Goal: Information Seeking & Learning: Learn about a topic

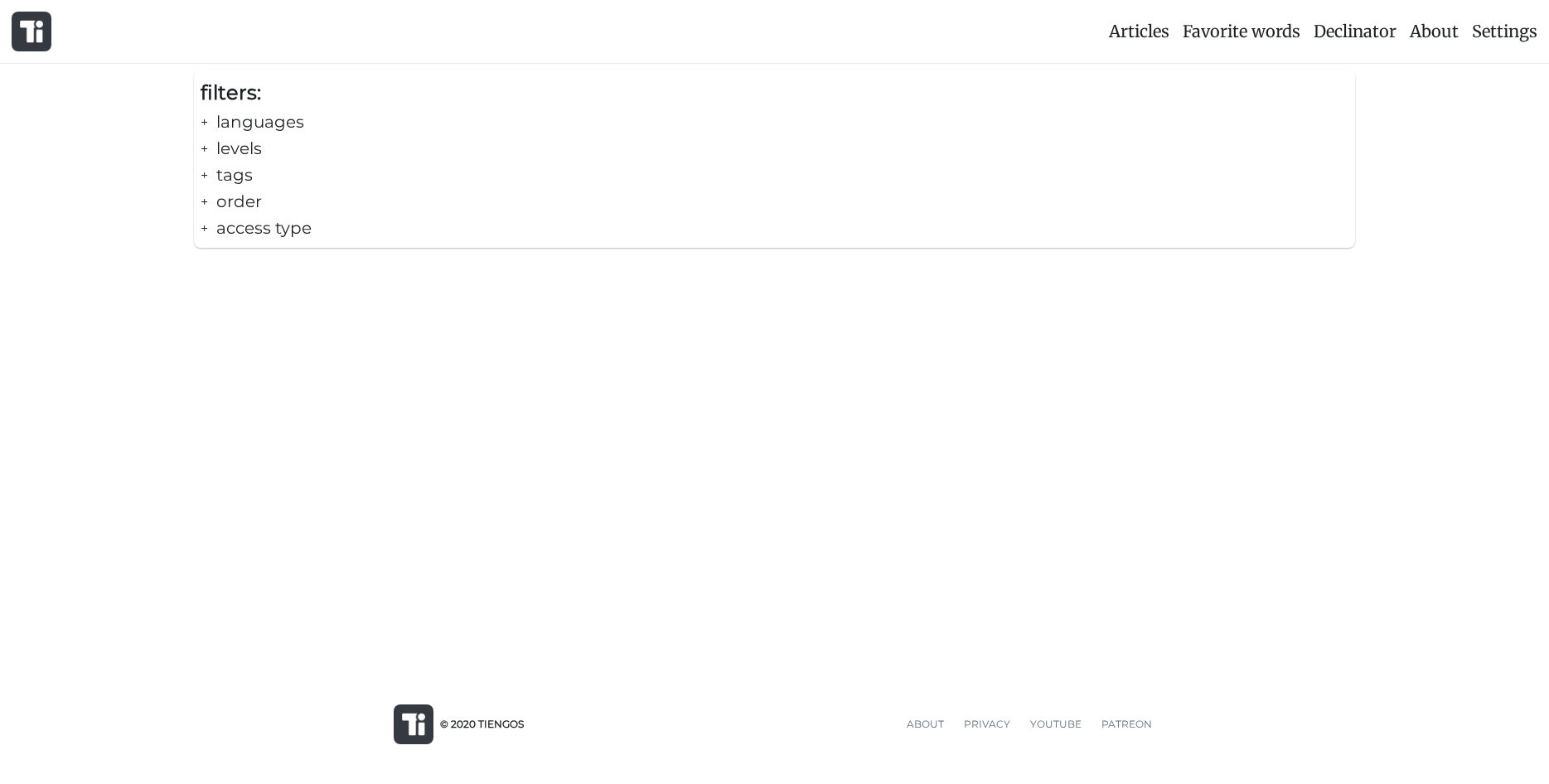
click at [265, 125] on div "+ languages" at bounding box center [775, 122] width 1149 height 26
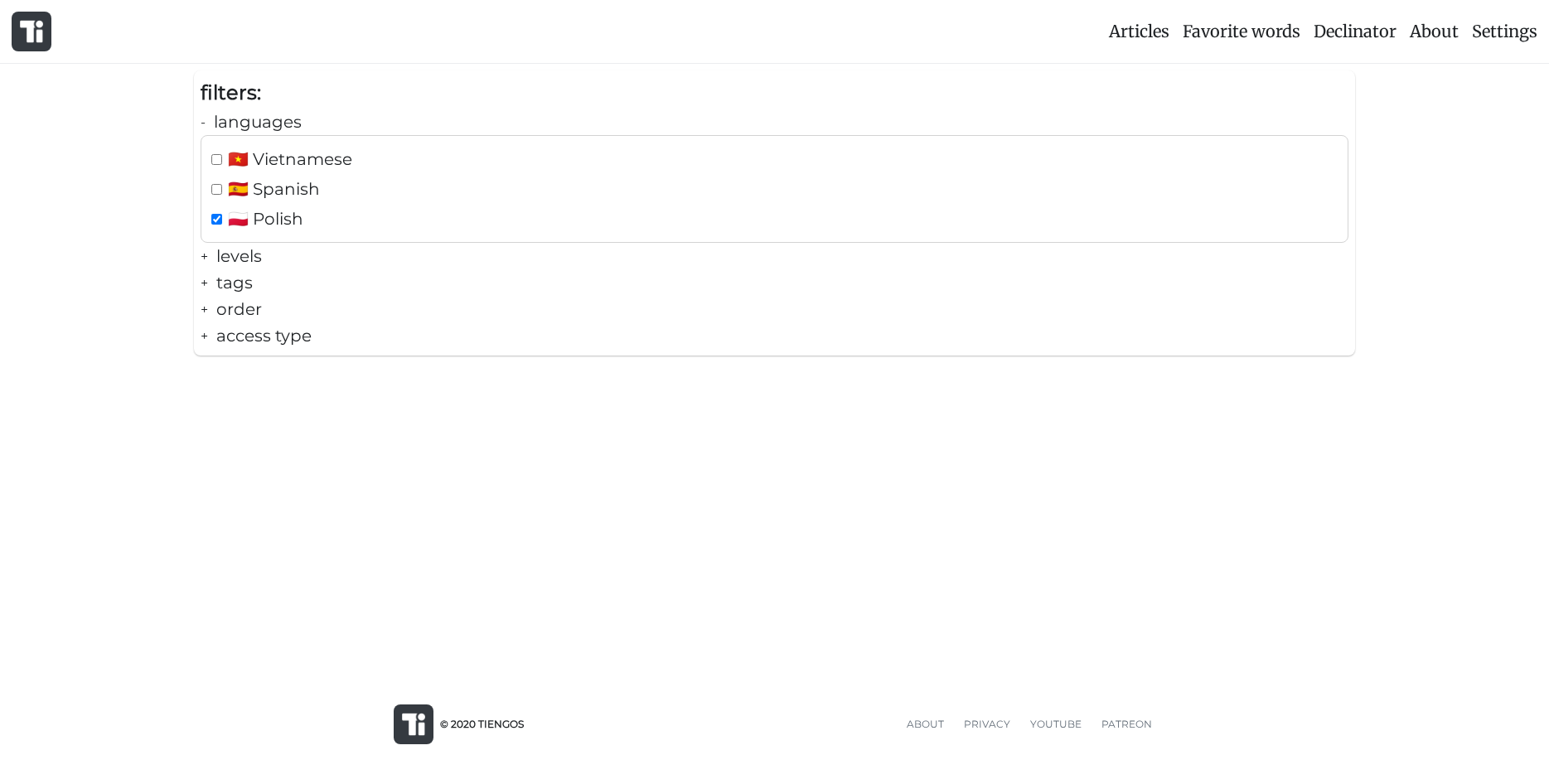
click at [224, 245] on div "+ levels" at bounding box center [775, 256] width 1149 height 26
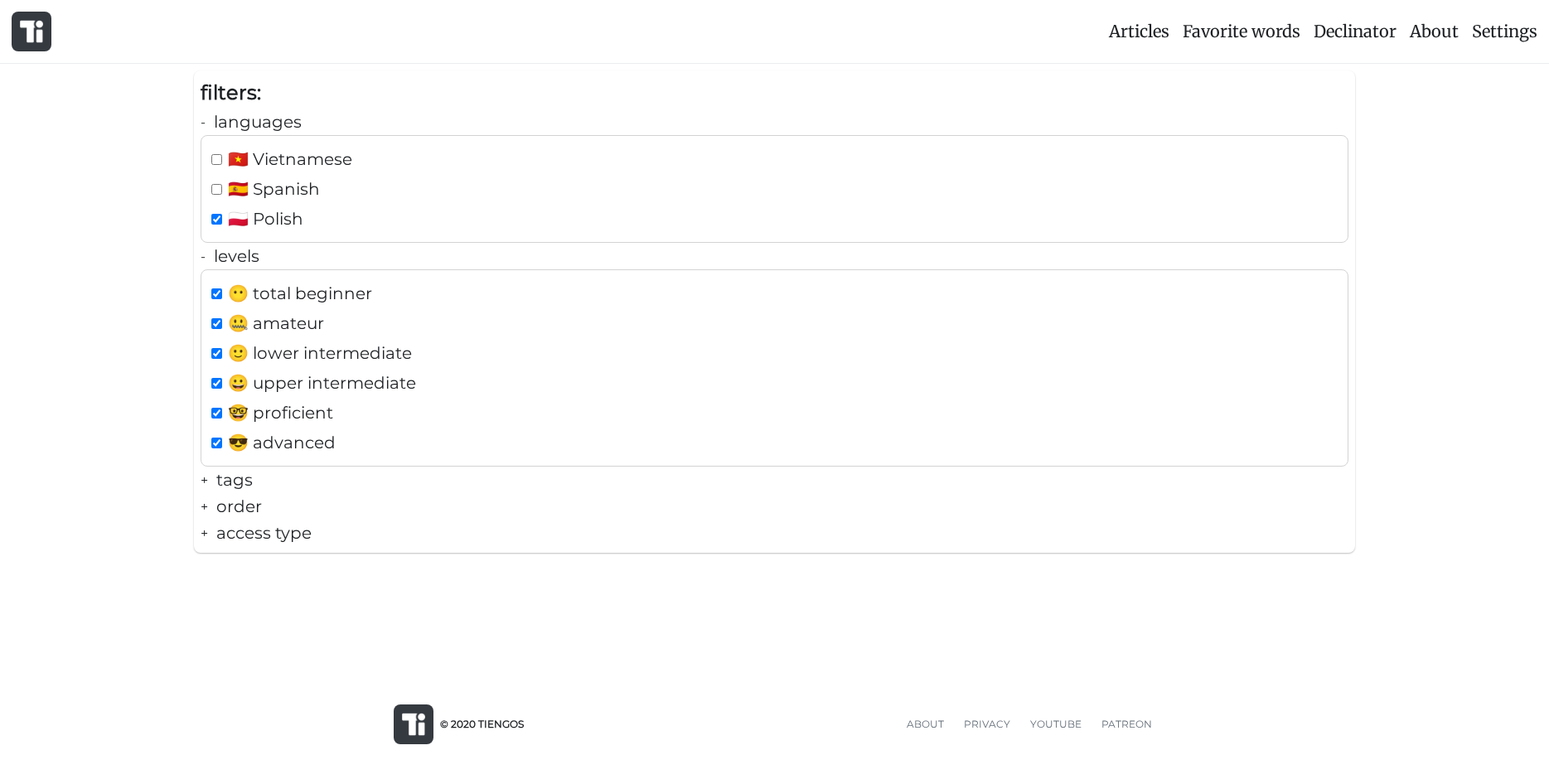
click at [209, 442] on div "😎 advanced" at bounding box center [775, 442] width 1134 height 26
checkbox input "false"
click at [219, 408] on input "checkbox" at bounding box center [216, 412] width 10 height 10
checkbox input "false"
click at [227, 370] on div "😶 total beginner 🤐 amateur 🙂 lower intermediate 😀 upper intermediate 🤓 proficie…" at bounding box center [775, 368] width 1149 height 197
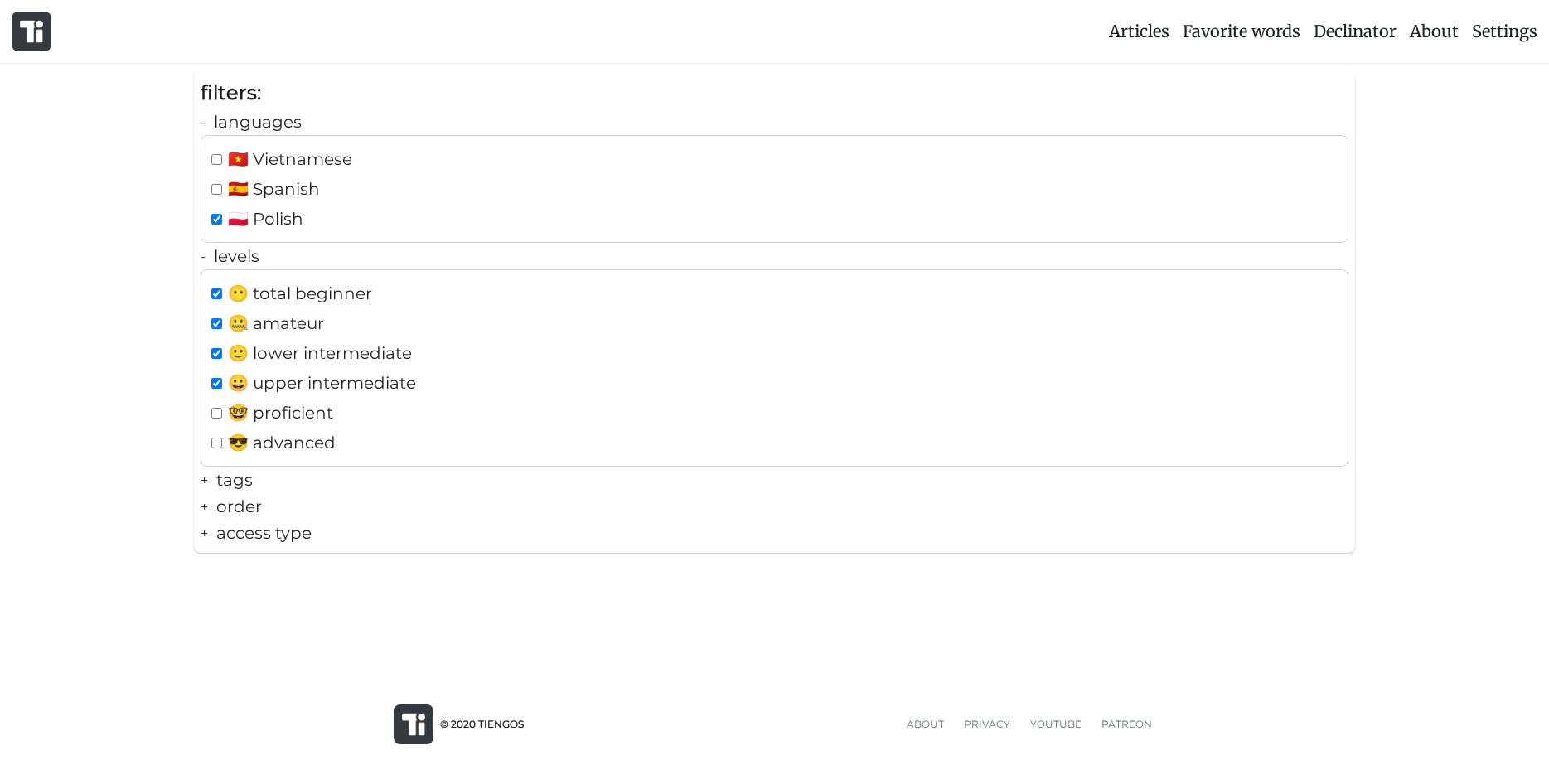
click at [223, 355] on input "checkbox" at bounding box center [216, 353] width 10 height 10
checkbox input "false"
click at [220, 378] on input "checkbox" at bounding box center [216, 382] width 10 height 10
checkbox input "false"
click at [226, 478] on div "+ tags" at bounding box center [775, 480] width 1149 height 26
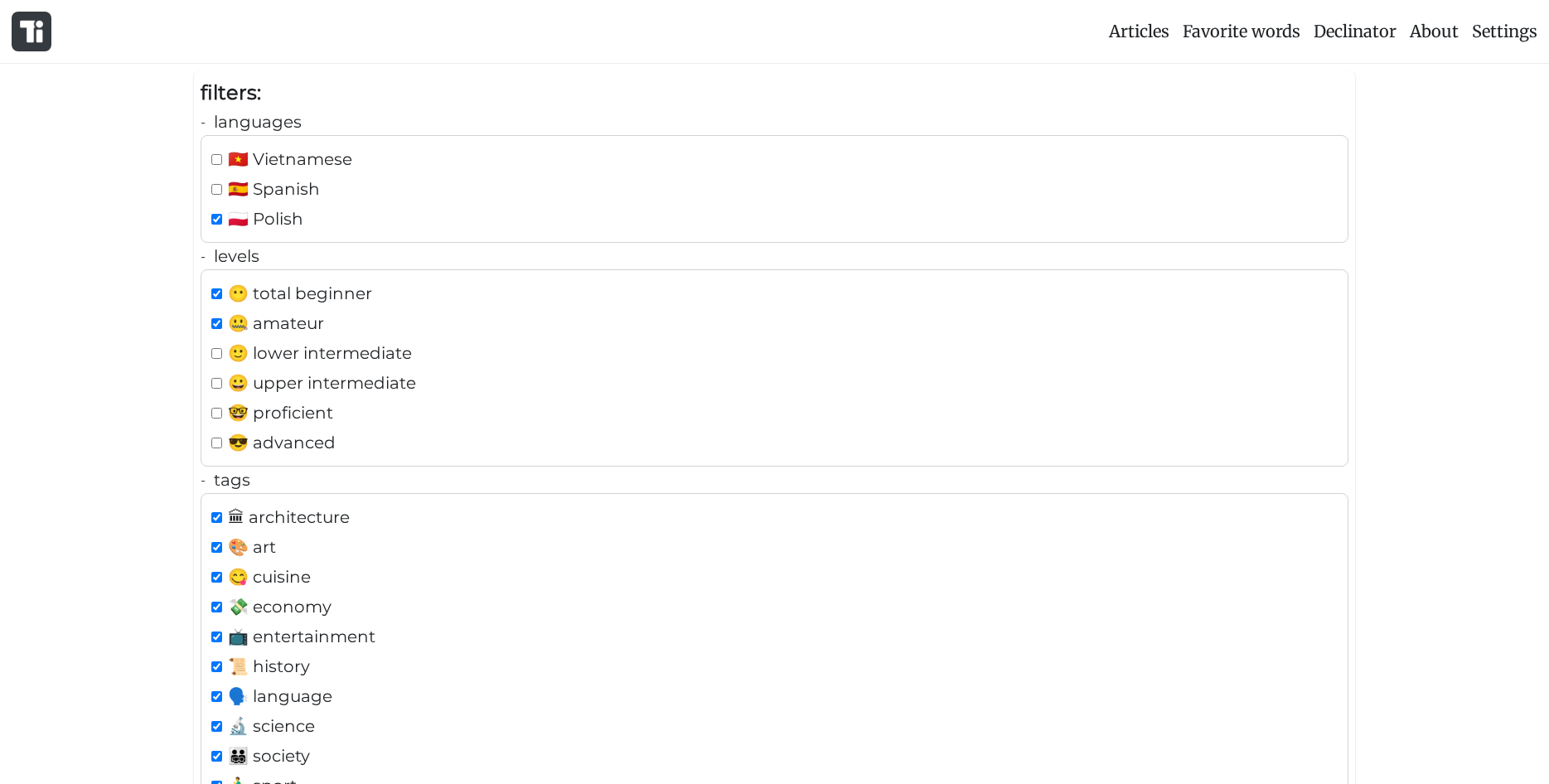
click at [223, 477] on div "- tags" at bounding box center [775, 480] width 1149 height 26
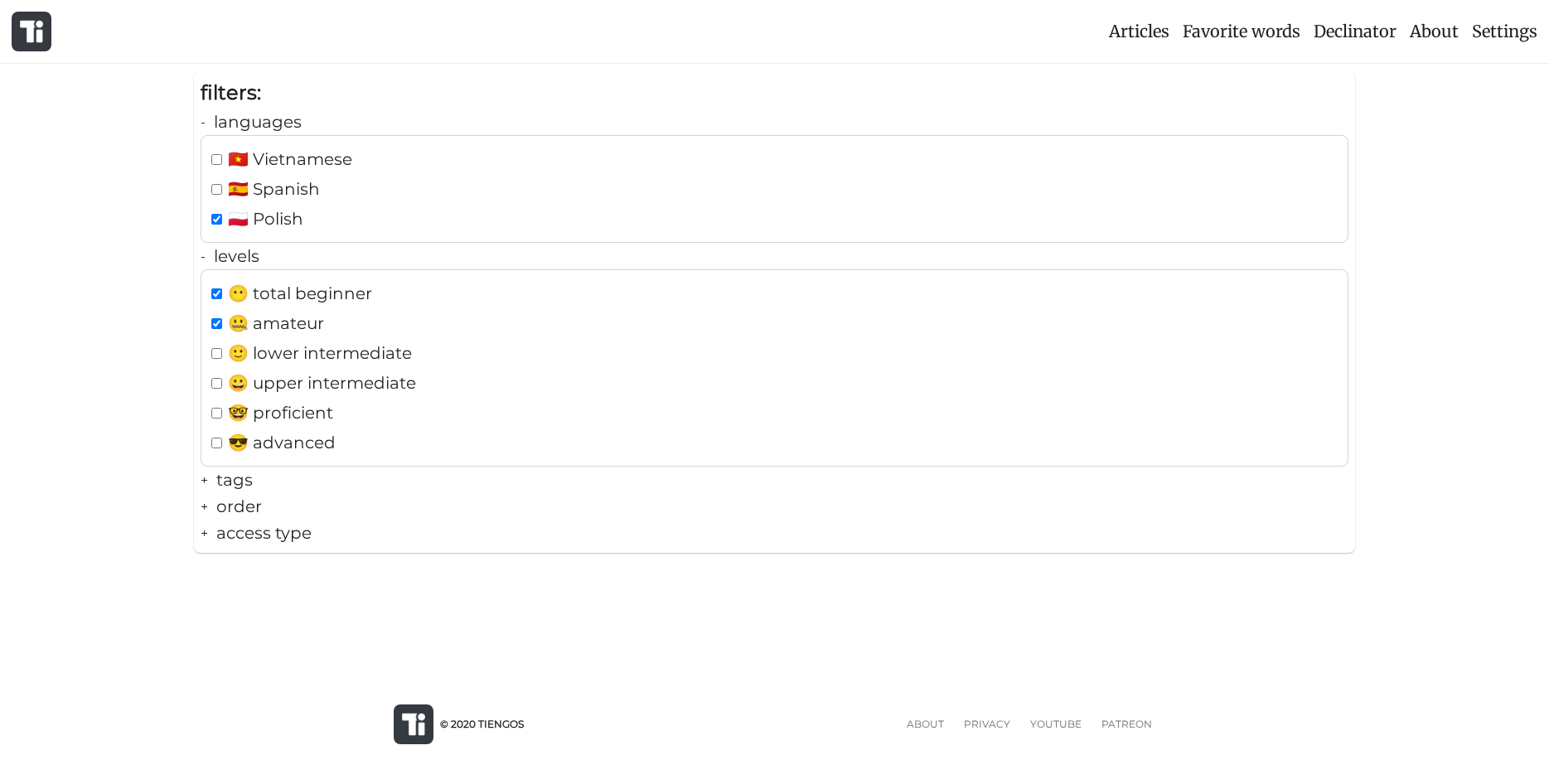
click at [460, 548] on div "filters: - languages 🇻🇳 Vietnamese 🇪🇸 Spanish 🇵🇱 Polish - levels 😶 total beginn…" at bounding box center [775, 312] width 1162 height 483
click at [215, 181] on div "🇪🇸 Spanish" at bounding box center [775, 189] width 1134 height 26
checkbox input "false"
click at [166, 271] on div "filters: - languages 🇻🇳 Vietnamese 🇪🇸 Spanish 🇵🇱 Polish - levels 😶 total beginn…" at bounding box center [774, 318] width 1549 height 496
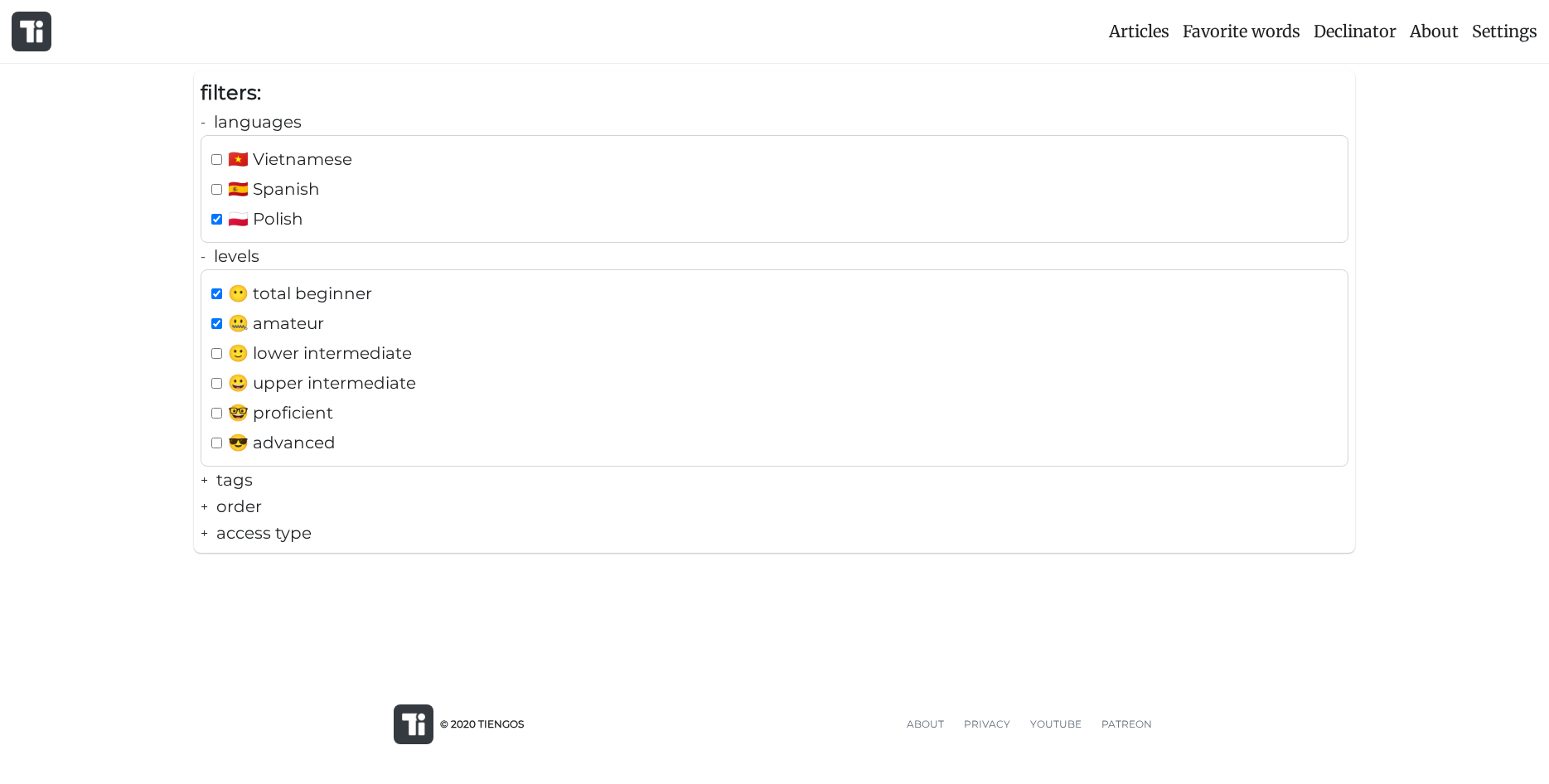
click at [215, 469] on div "+ tags" at bounding box center [775, 480] width 1149 height 26
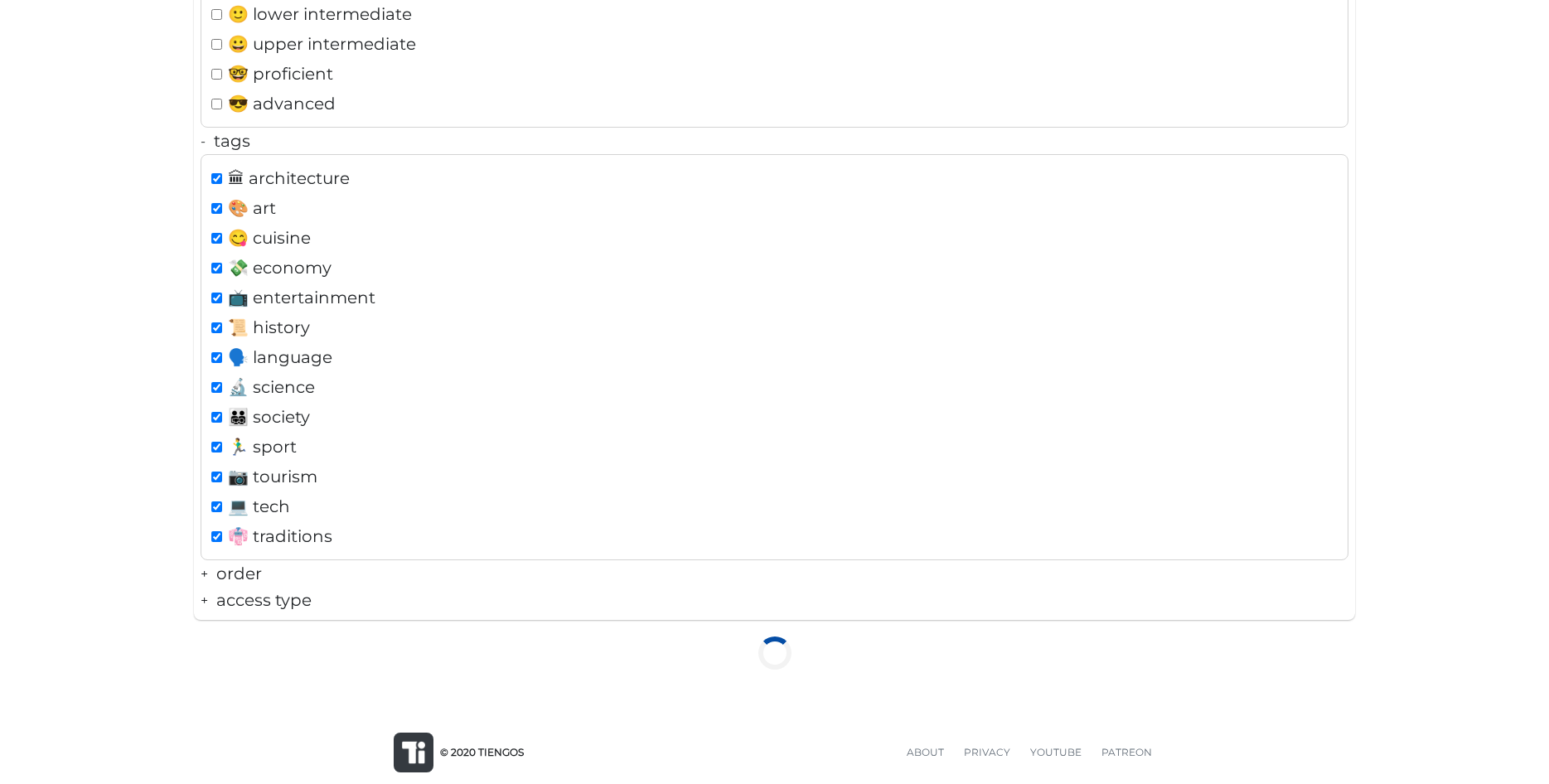
scroll to position [307, 0]
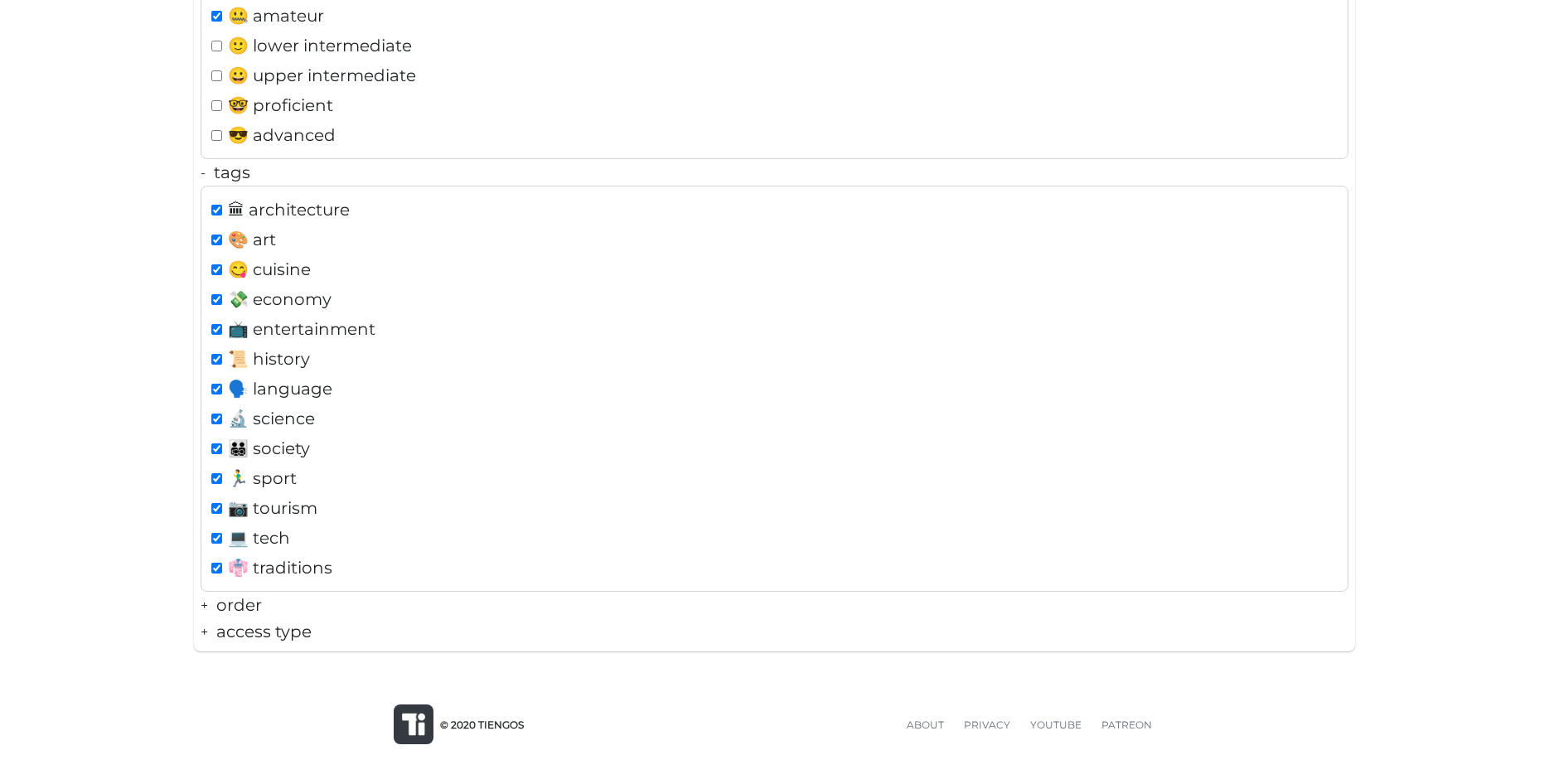
click at [237, 603] on div "+ order" at bounding box center [775, 605] width 1149 height 26
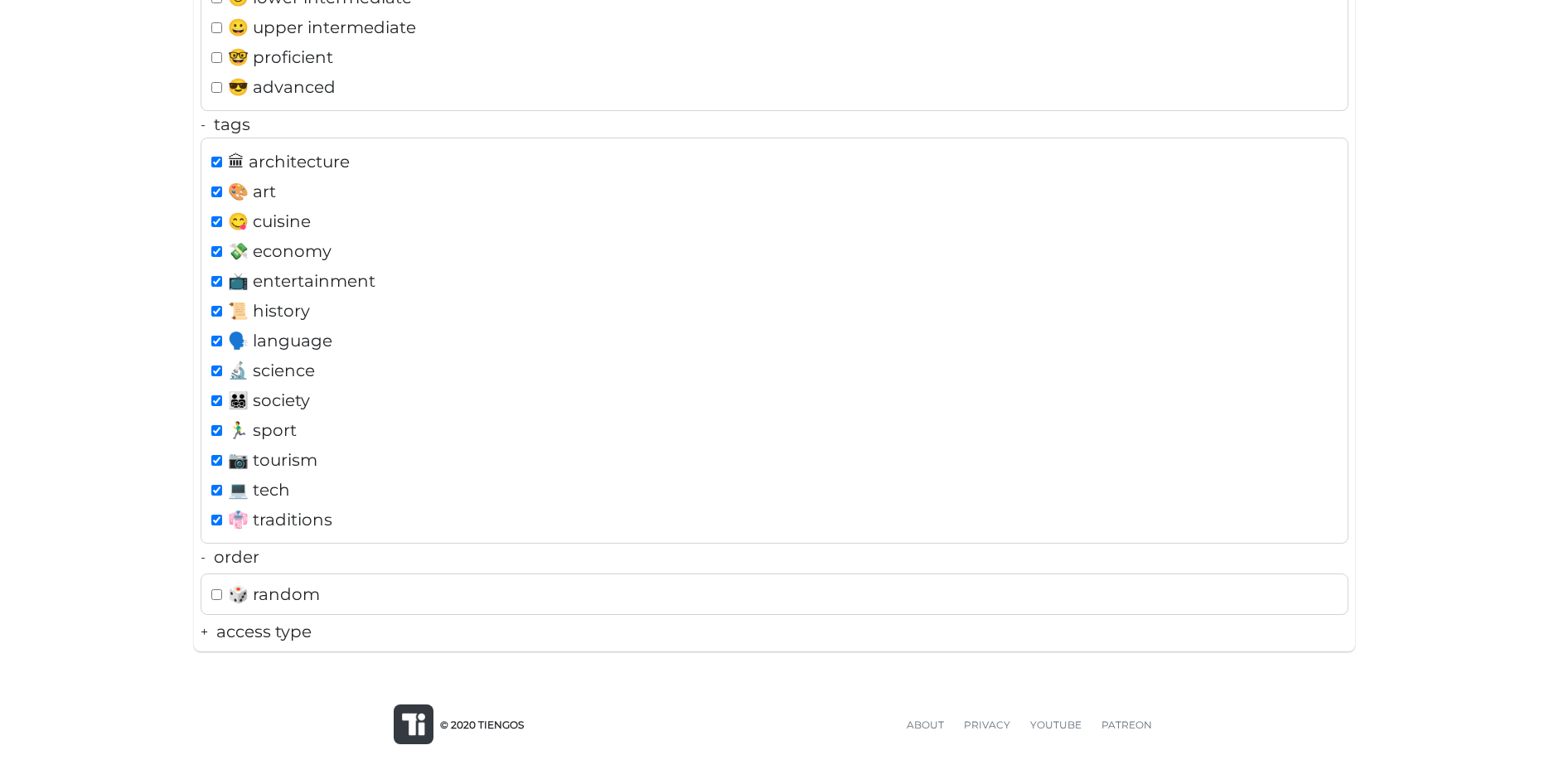
click at [214, 629] on div "+ access type" at bounding box center [775, 631] width 1149 height 26
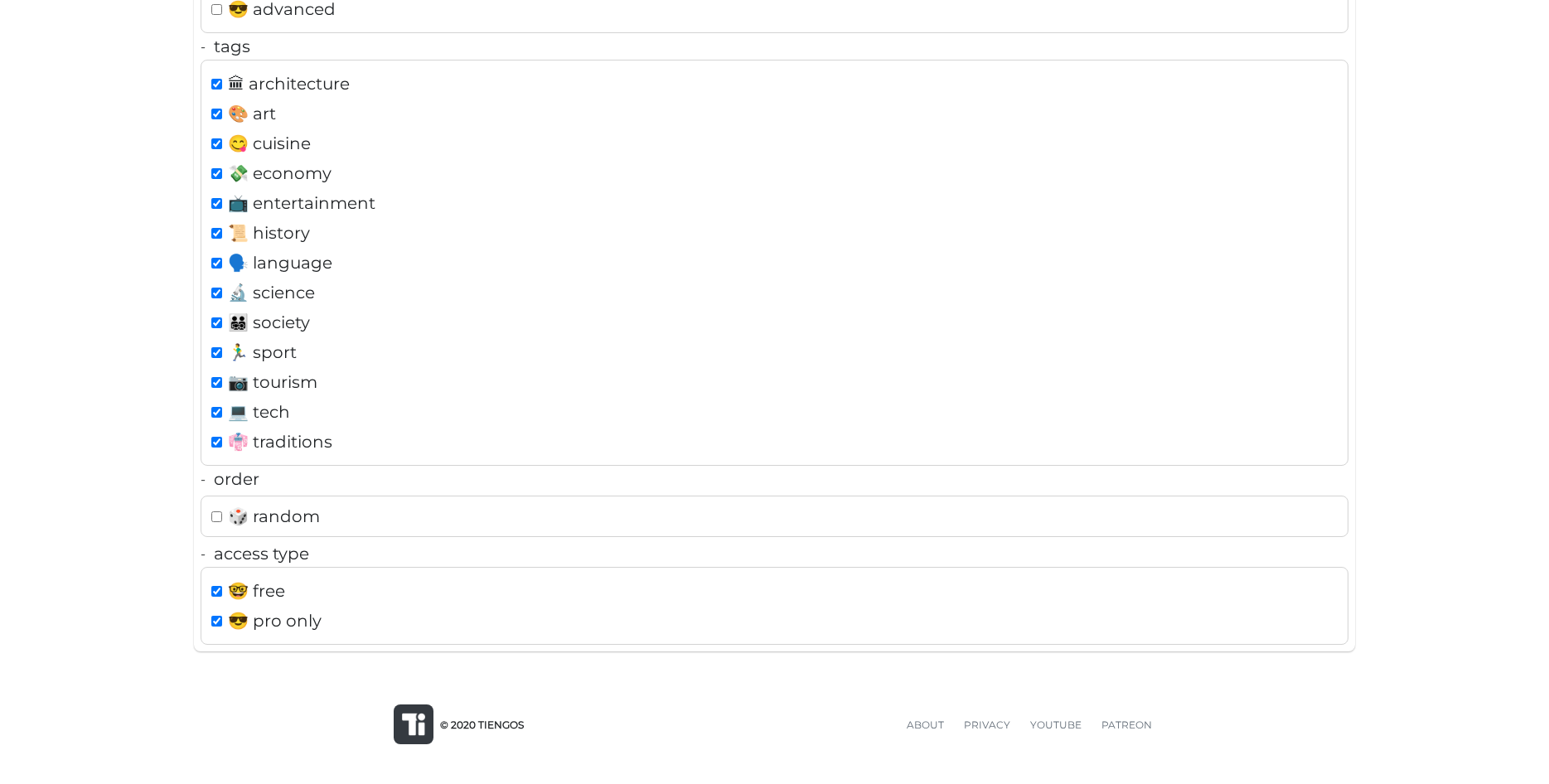
click at [121, 546] on div "filters: - languages 🇻🇳 Vietnamese 🇪🇸 Spanish 🇵🇱 Polish - levels 😶 total beginn…" at bounding box center [774, 150] width 1549 height 1027
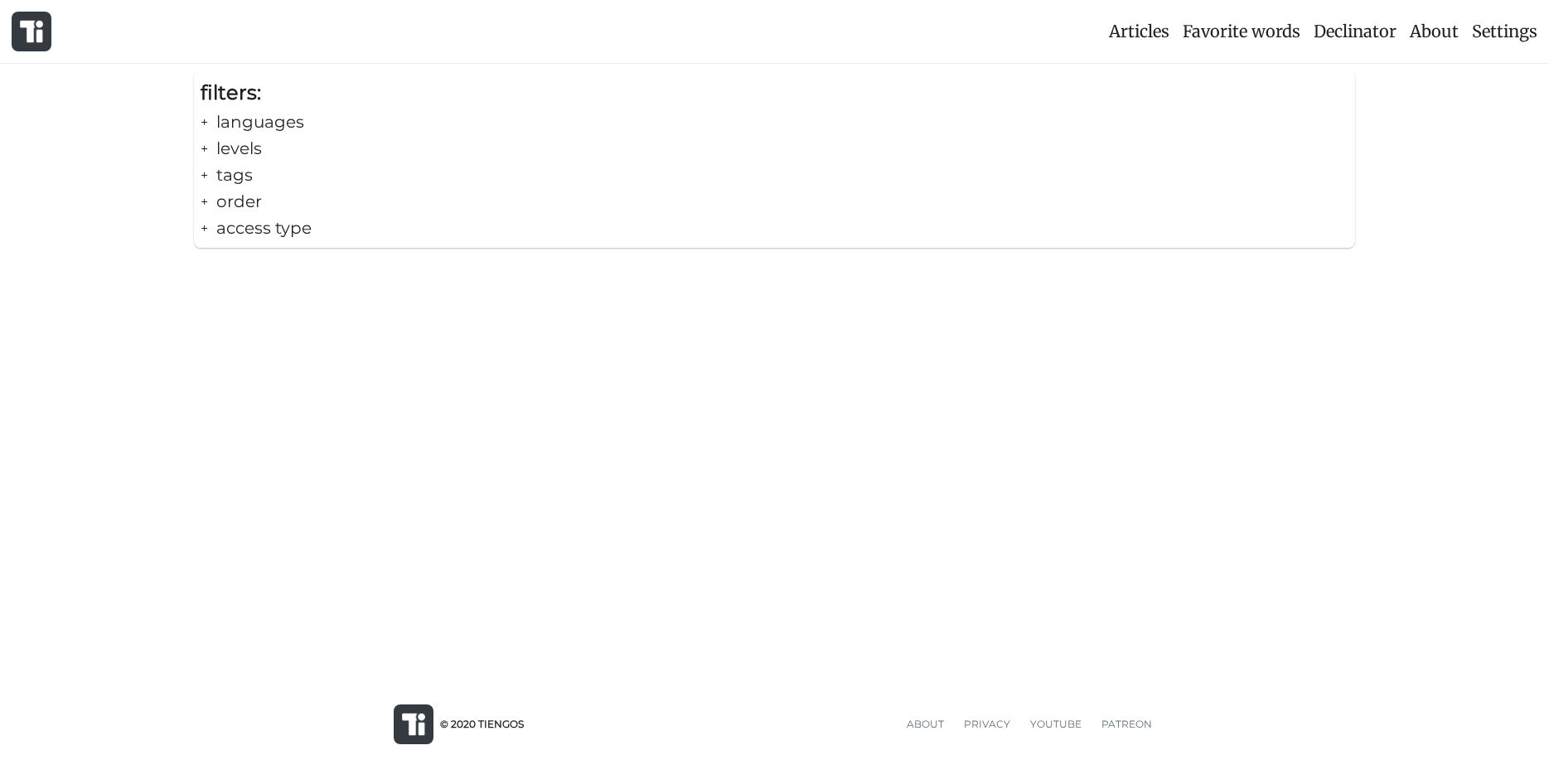
click at [1155, 24] on span "Articles" at bounding box center [1139, 31] width 60 height 21
click at [1231, 35] on span "Favorite words" at bounding box center [1241, 31] width 117 height 21
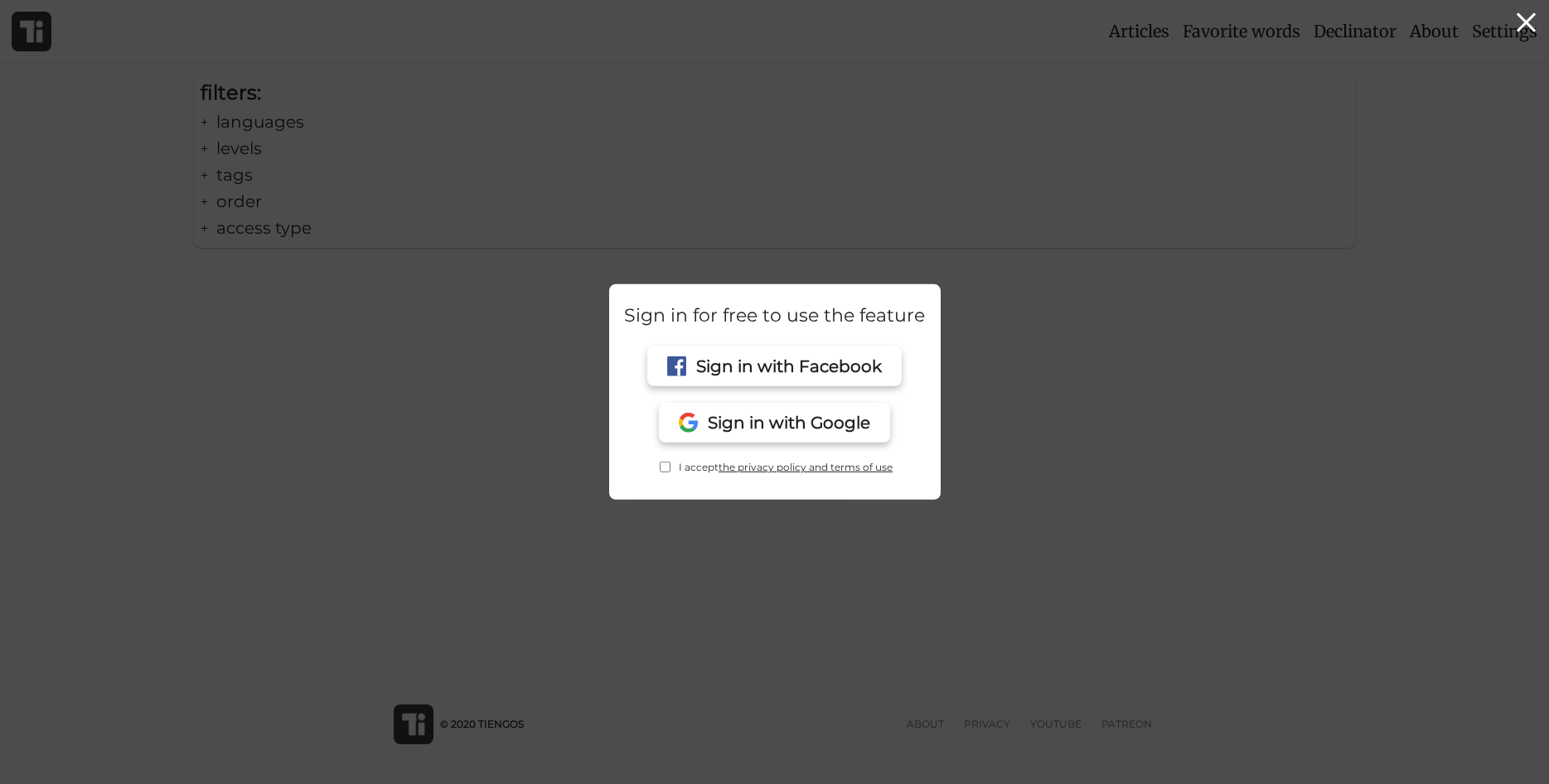
click at [1013, 219] on div at bounding box center [774, 350] width 1549 height 867
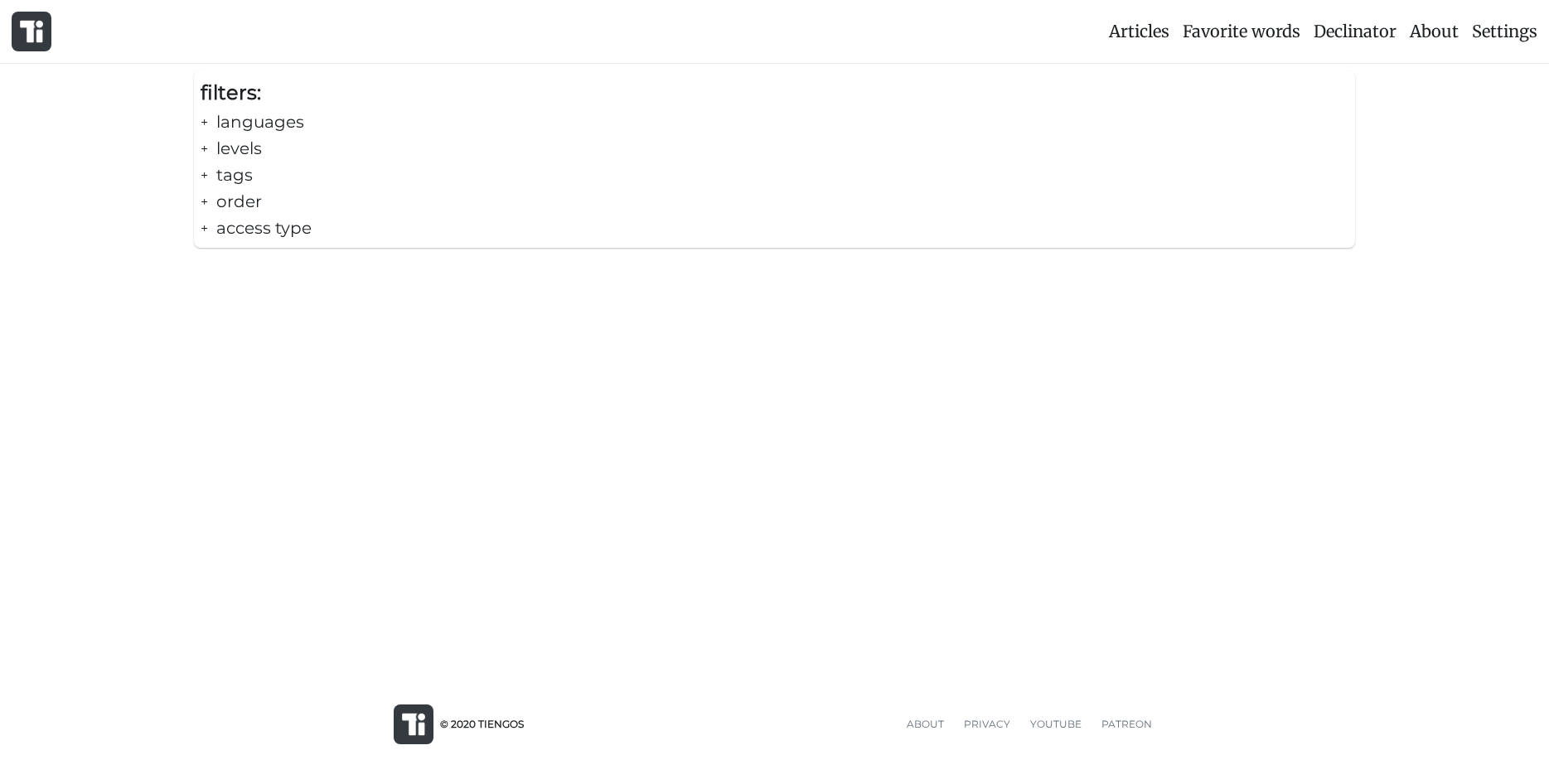
click at [1130, 38] on span "Articles" at bounding box center [1139, 31] width 60 height 21
click at [214, 115] on div "+ languages" at bounding box center [775, 122] width 1149 height 26
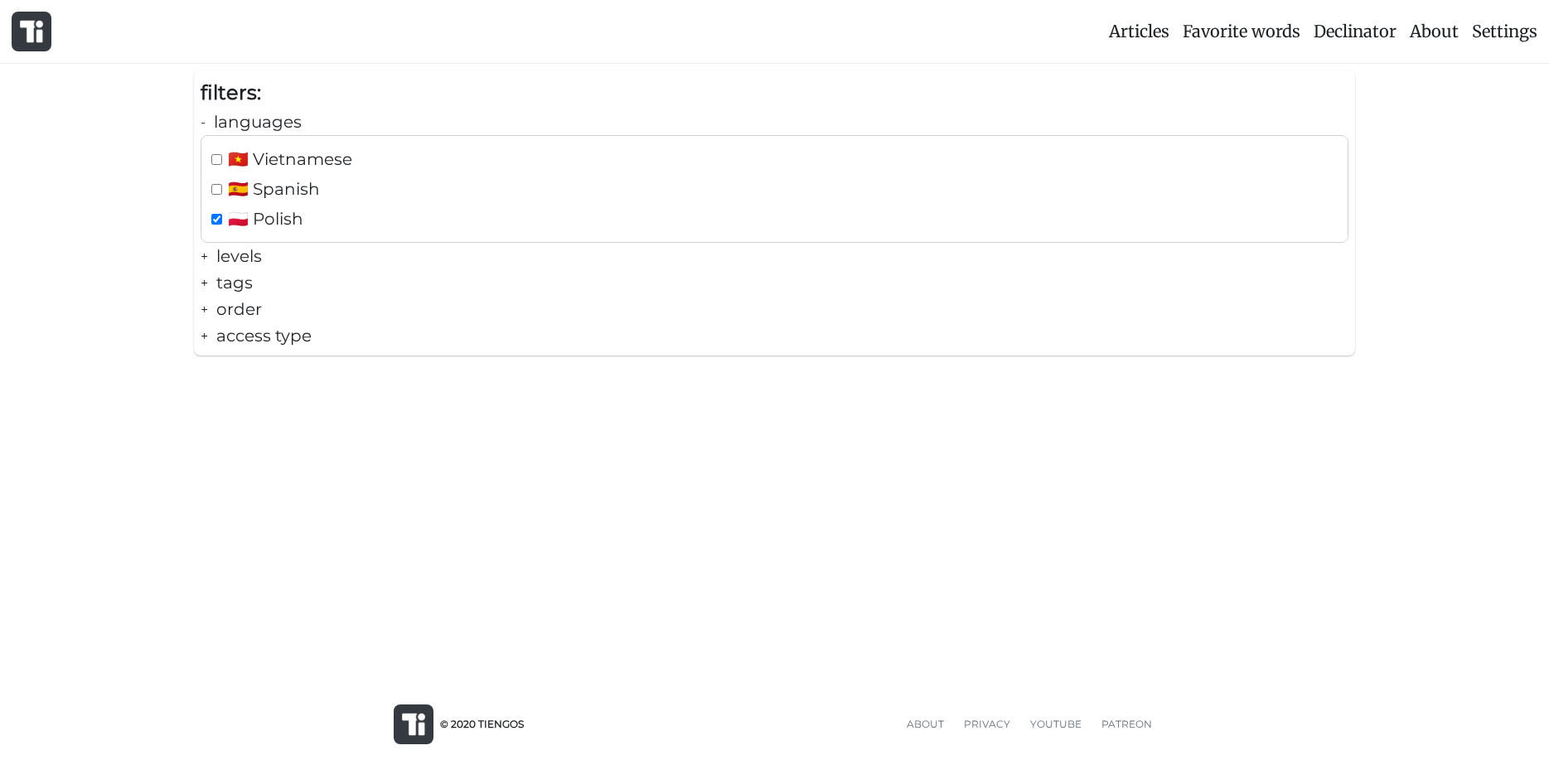
click at [39, 31] on img at bounding box center [31, 31] width 23 height 23
